Goal: Information Seeking & Learning: Learn about a topic

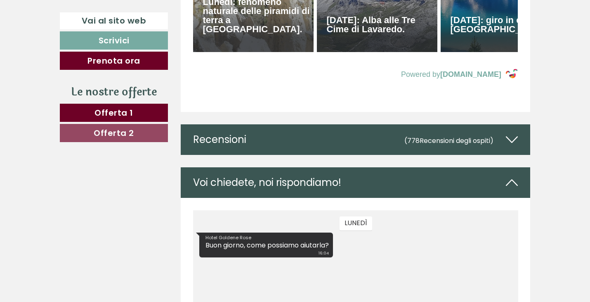
scroll to position [3831, 0]
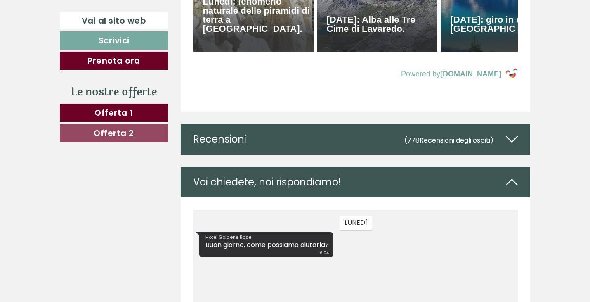
click at [114, 111] on span "Offerta 1" at bounding box center [113, 113] width 39 height 12
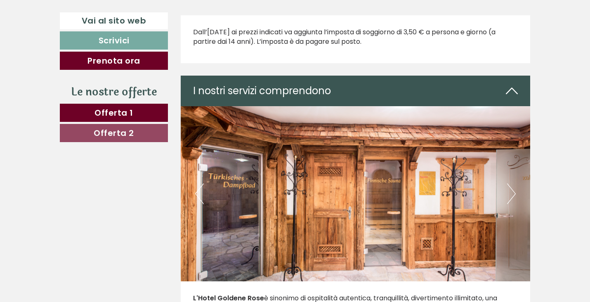
scroll to position [908, 0]
click at [511, 193] on button "Next" at bounding box center [511, 194] width 9 height 21
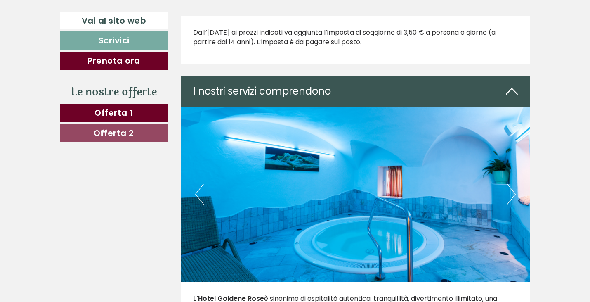
click at [511, 193] on button "Next" at bounding box center [511, 194] width 9 height 21
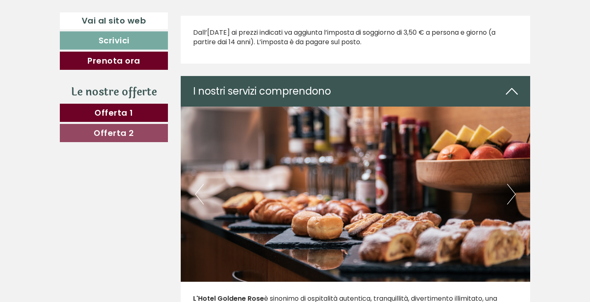
click at [511, 193] on button "Next" at bounding box center [511, 194] width 9 height 21
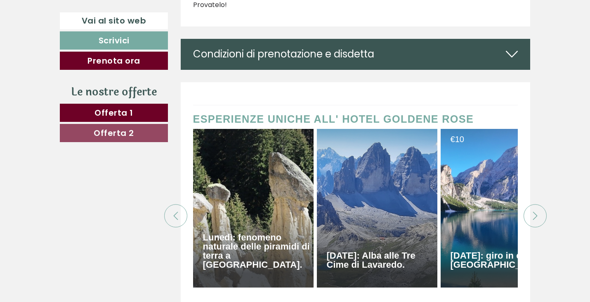
scroll to position [3093, 0]
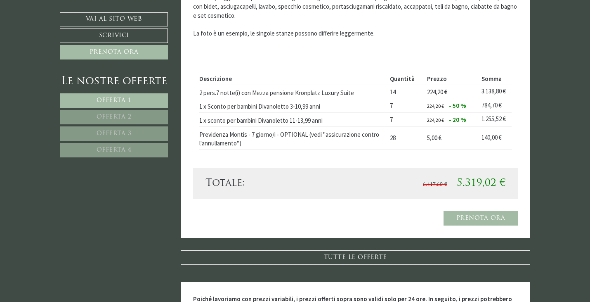
scroll to position [1729, 0]
